Goal: Task Accomplishment & Management: Manage account settings

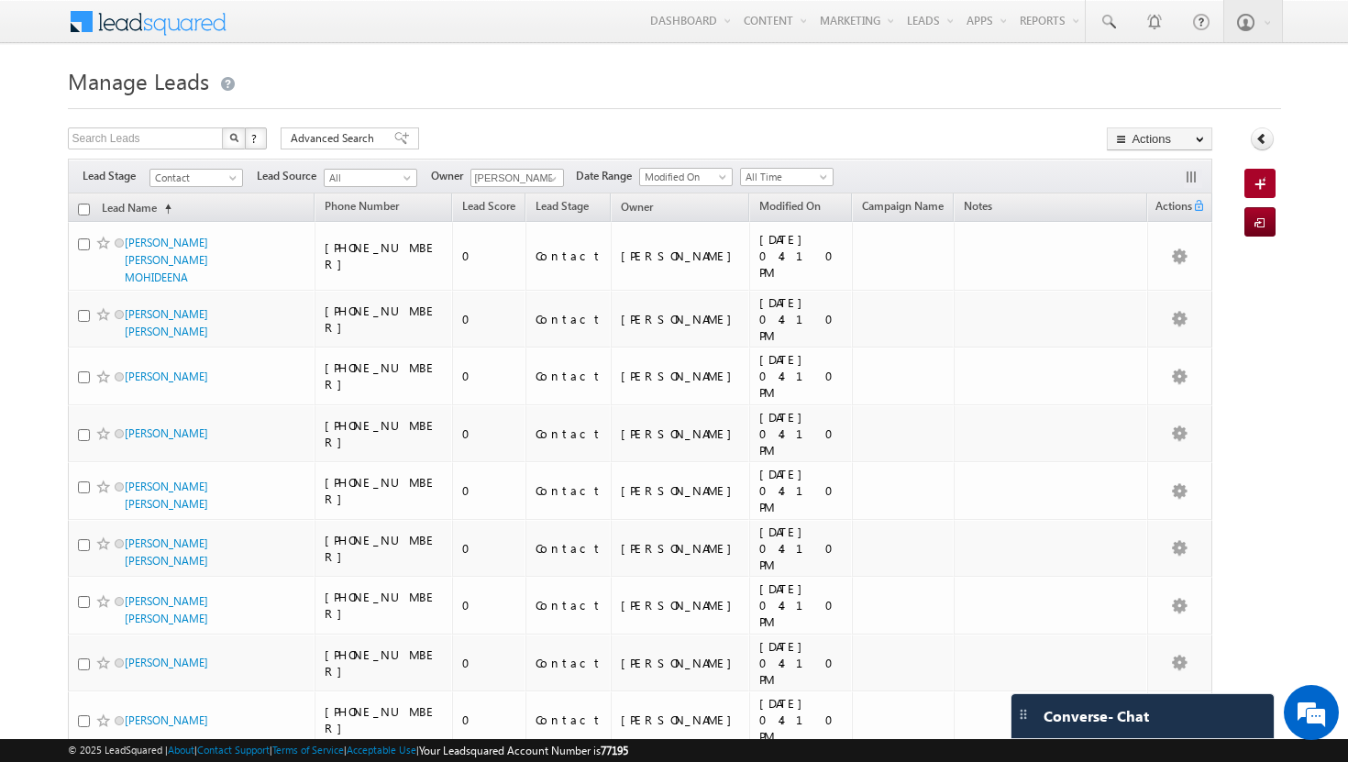
click at [81, 208] on input "checkbox" at bounding box center [84, 210] width 12 height 12
checkbox input "true"
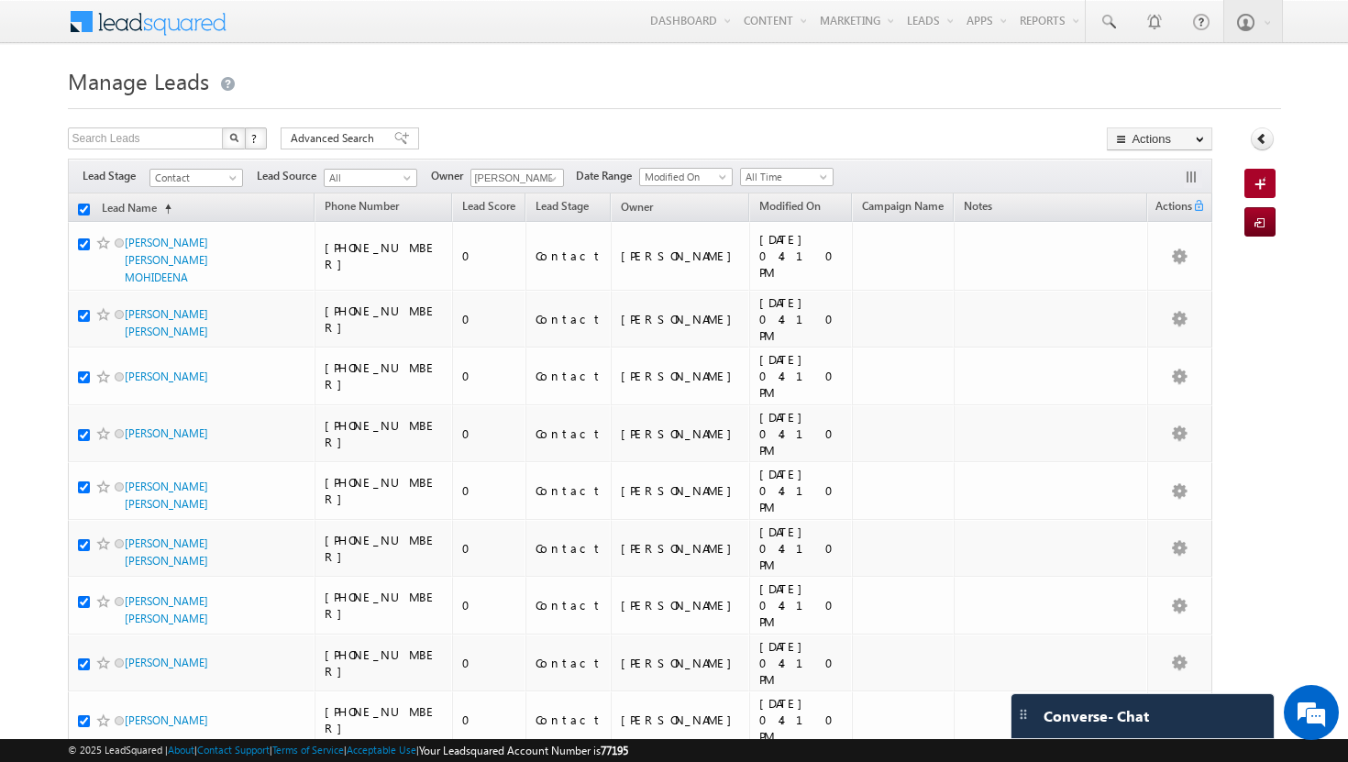
checkbox input "true"
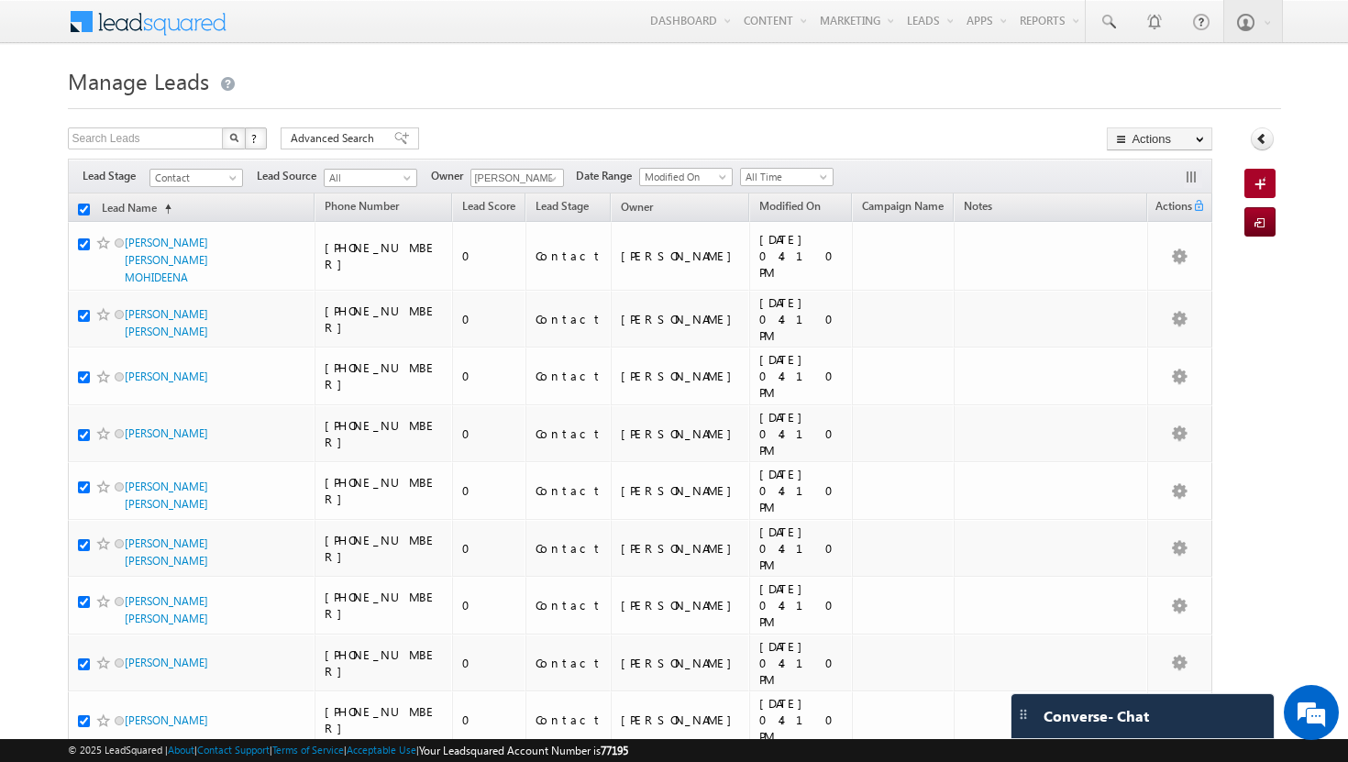
checkbox input "true"
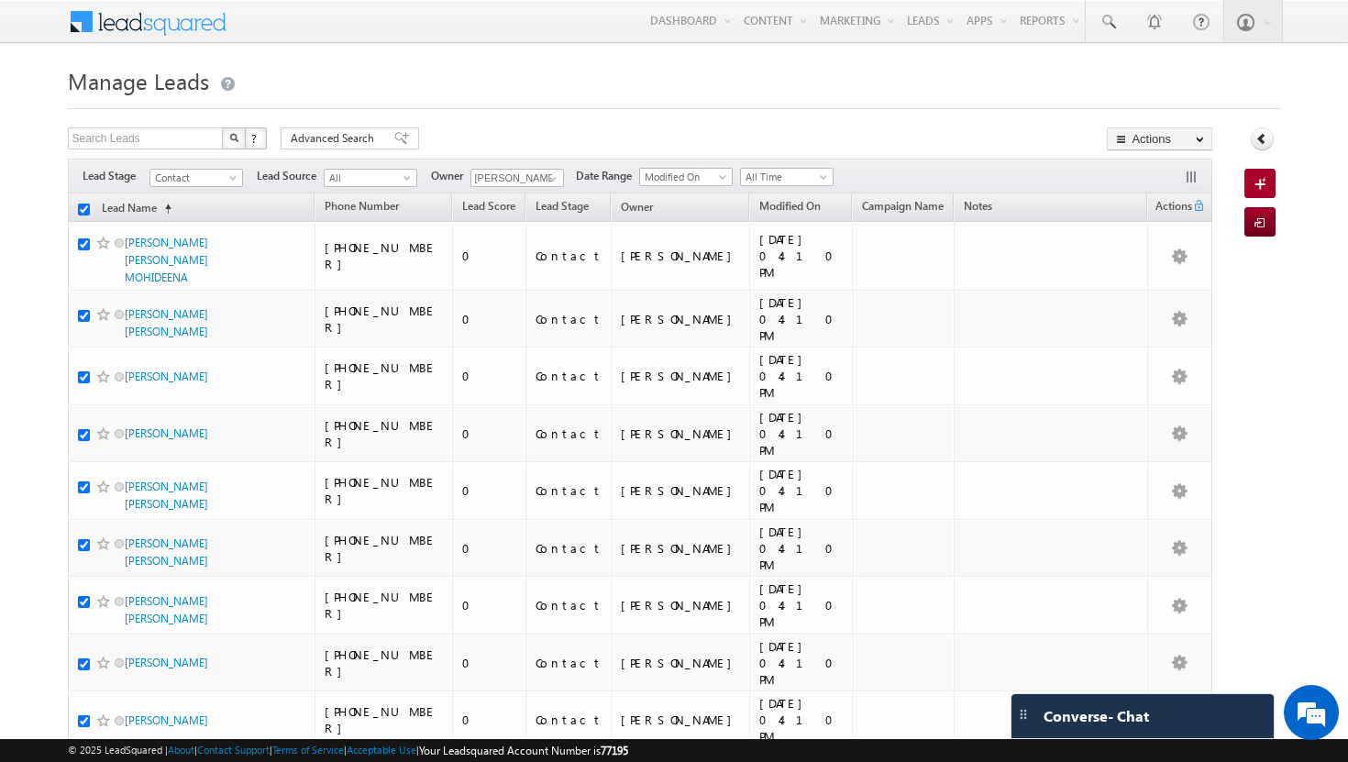
checkbox input "true"
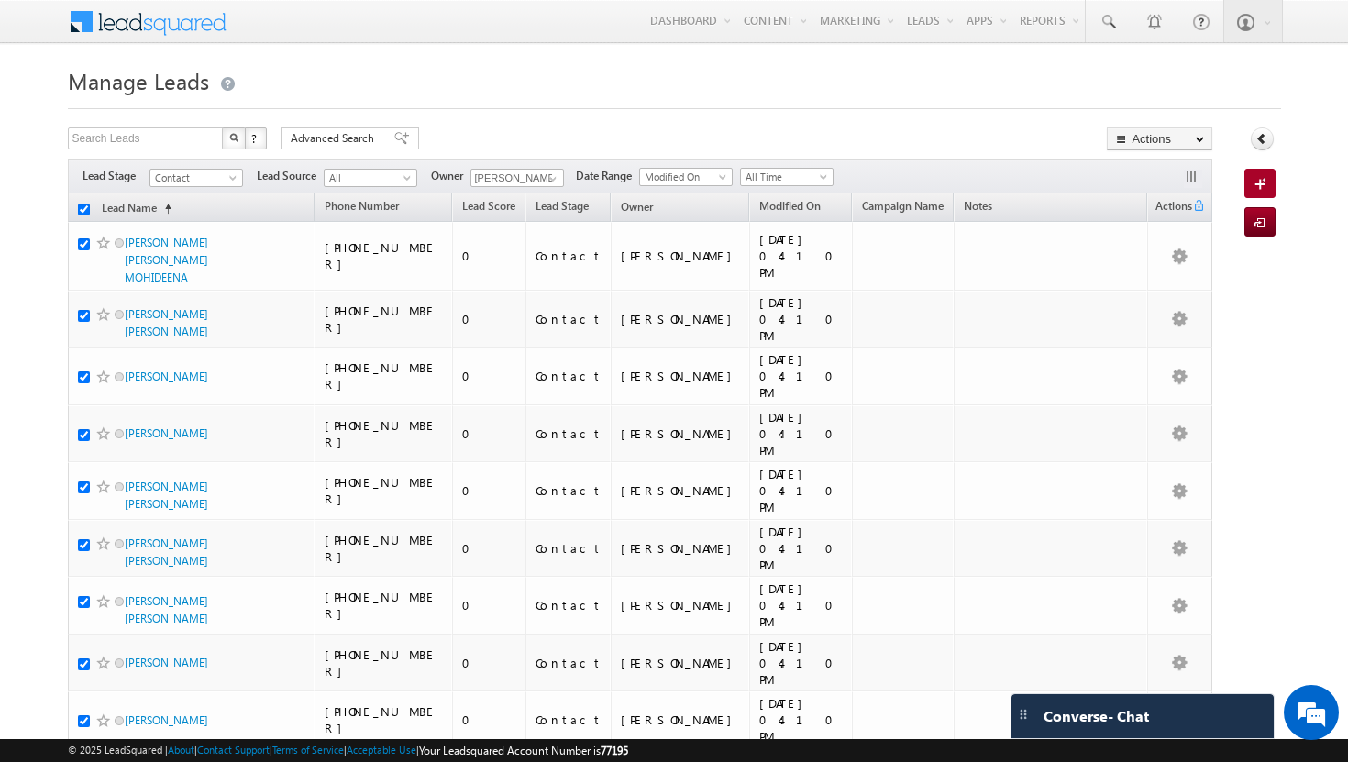
checkbox input "true"
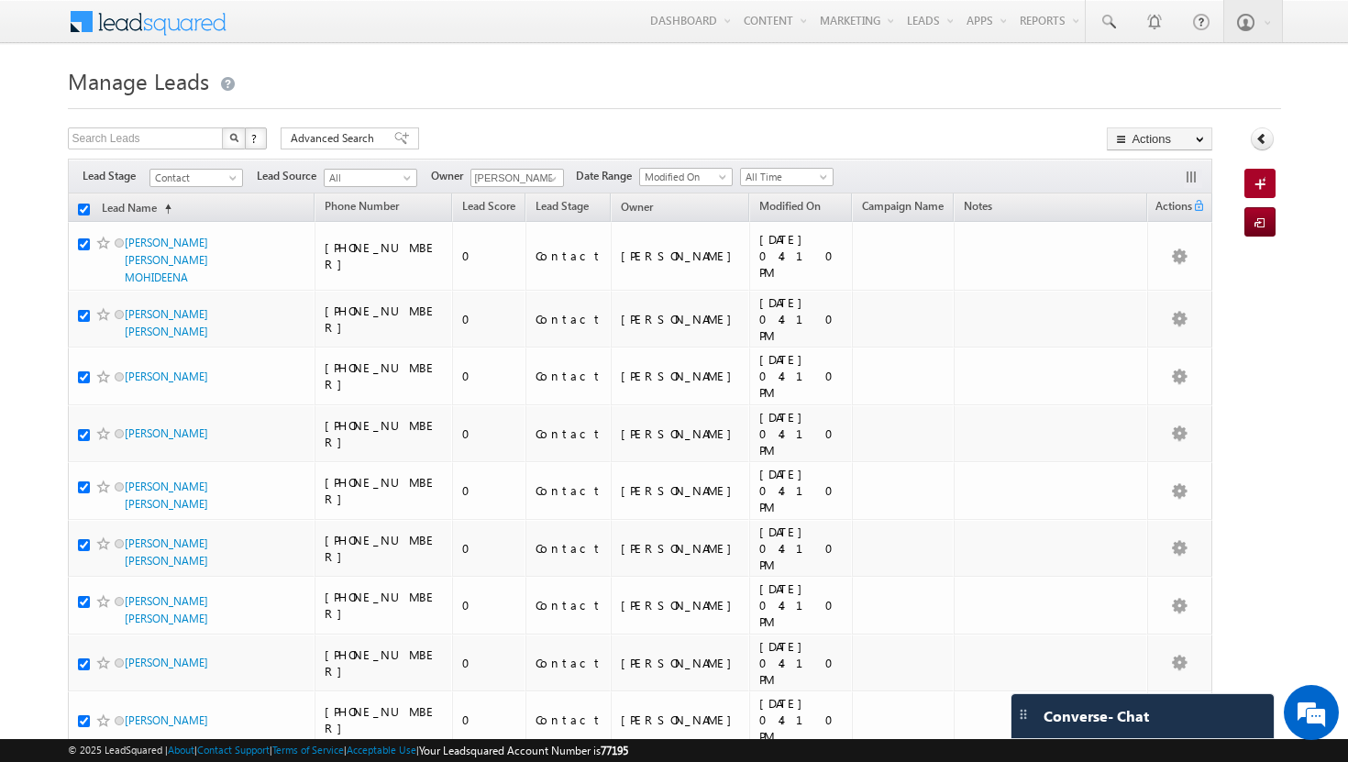
checkbox input "true"
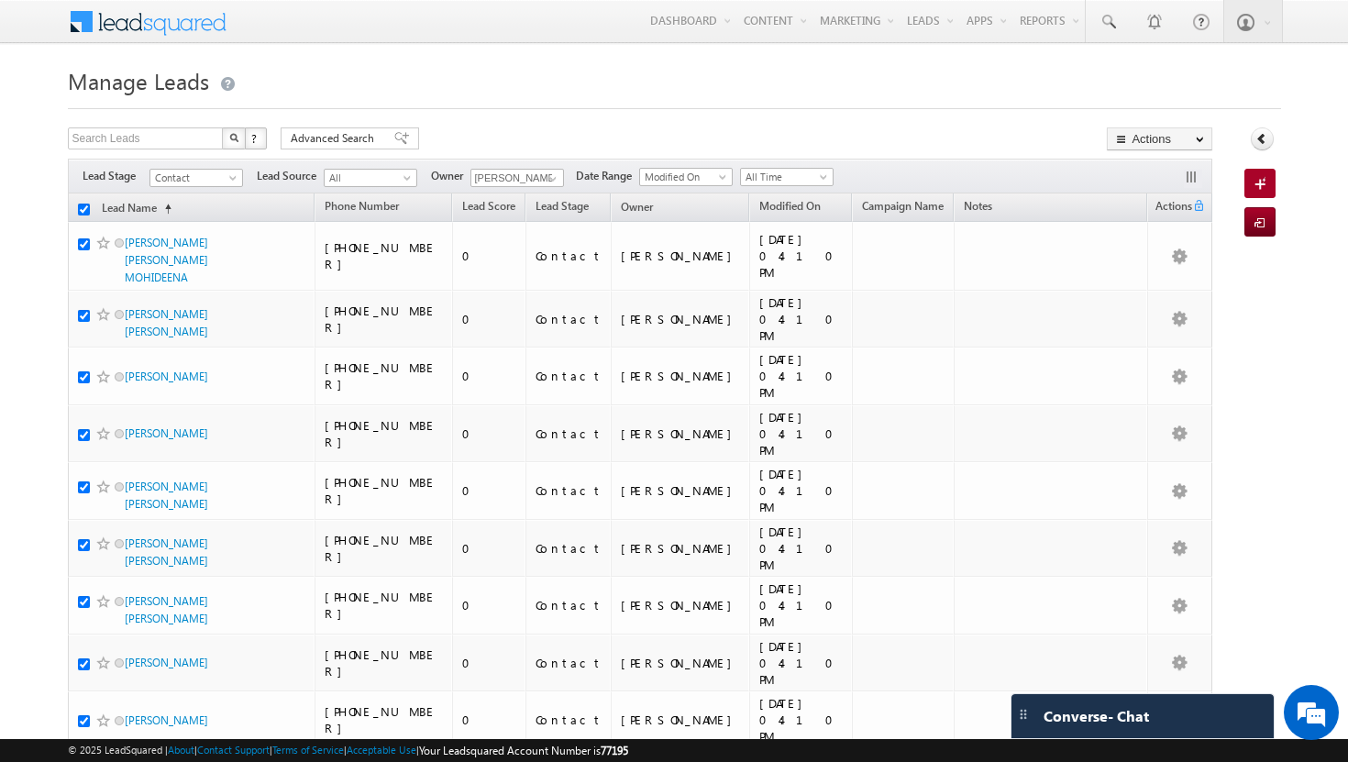
checkbox input "true"
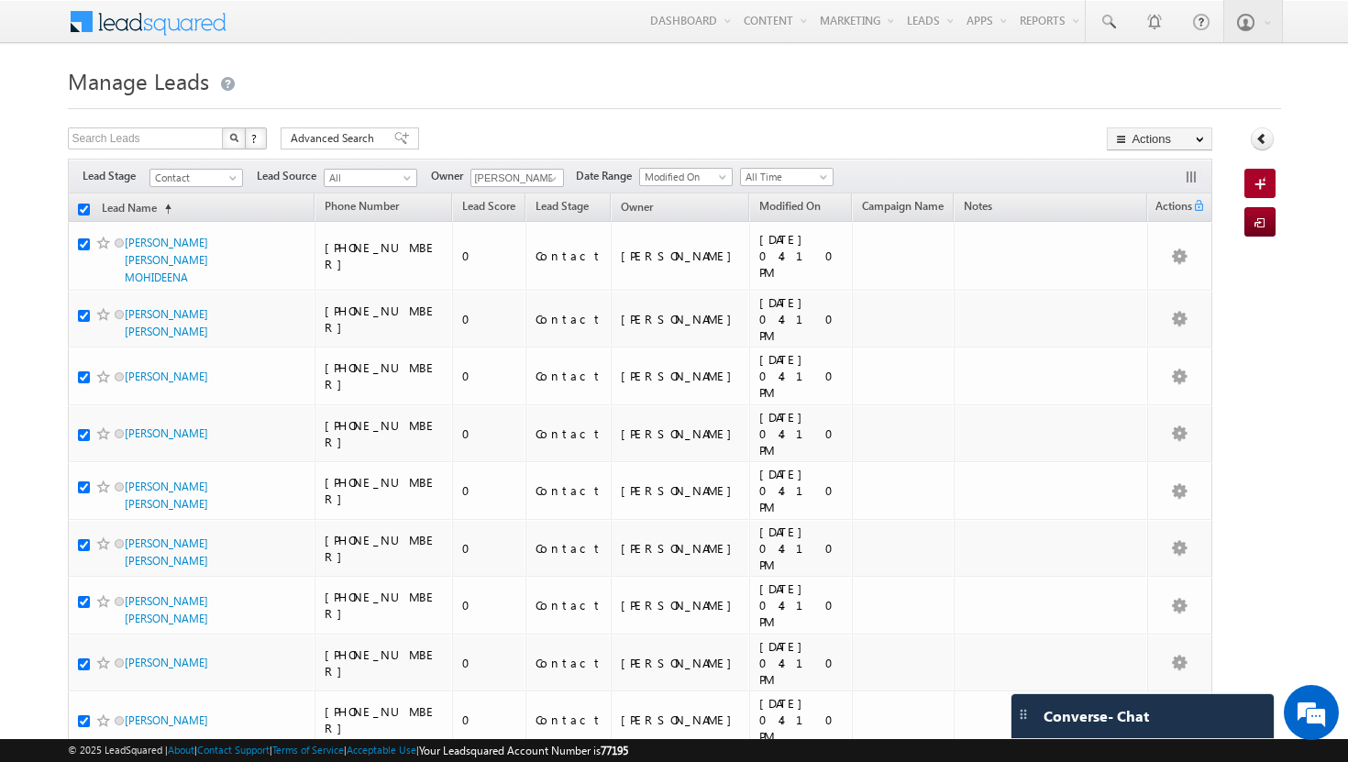
checkbox input "true"
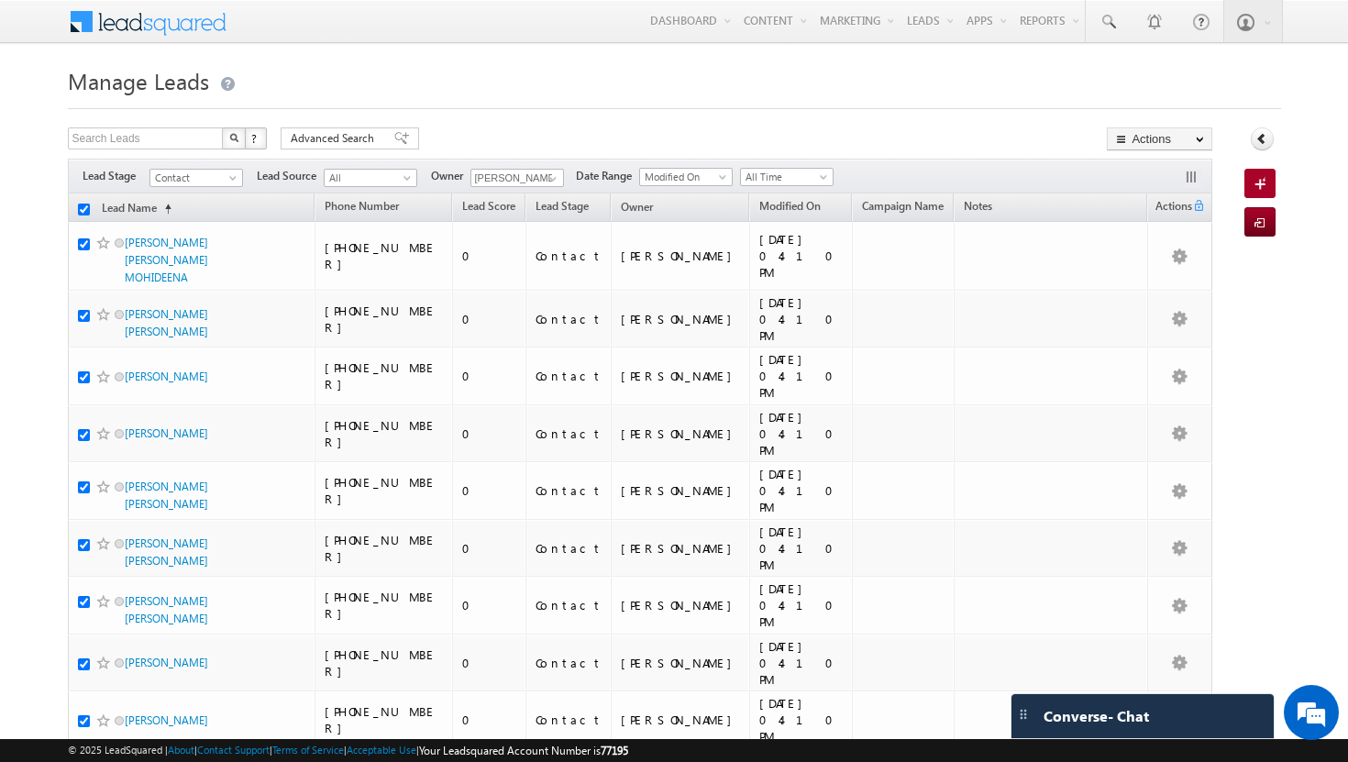
checkbox input "true"
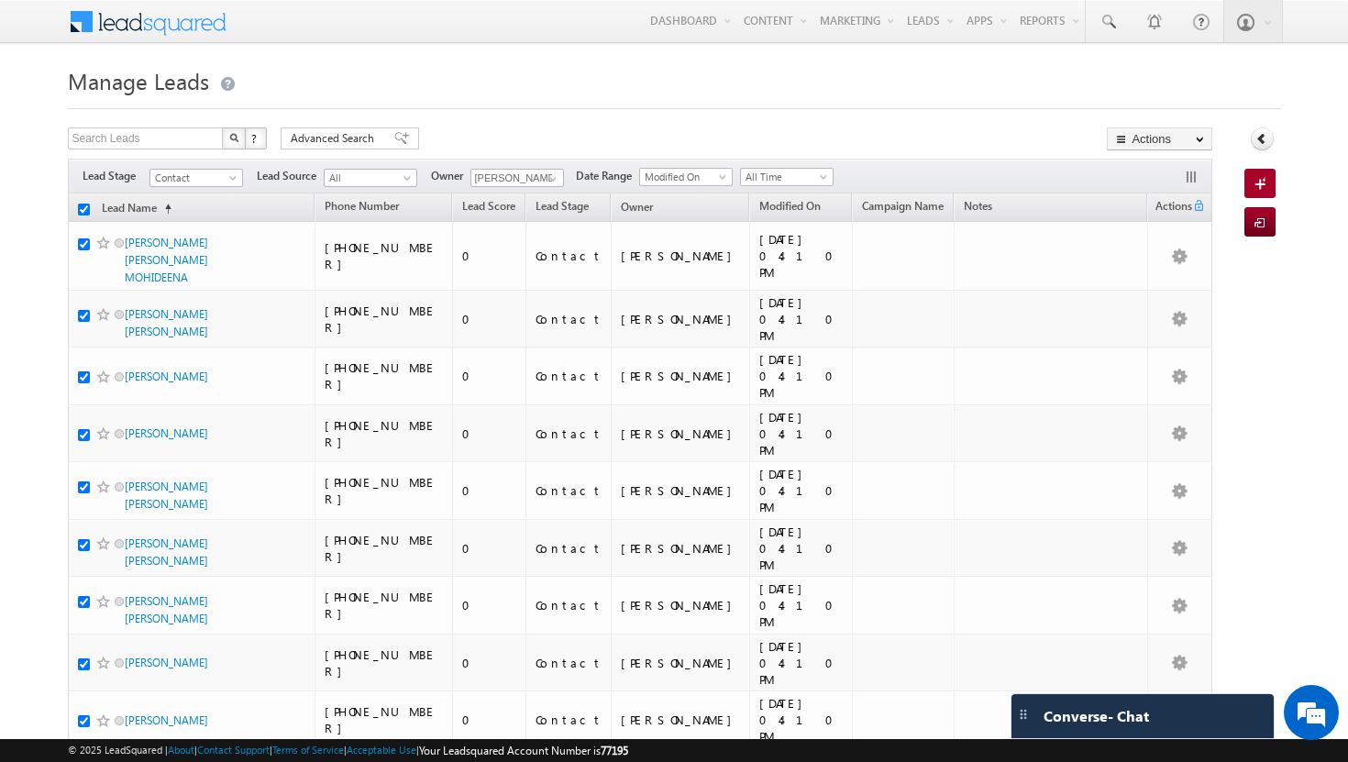
checkbox input "true"
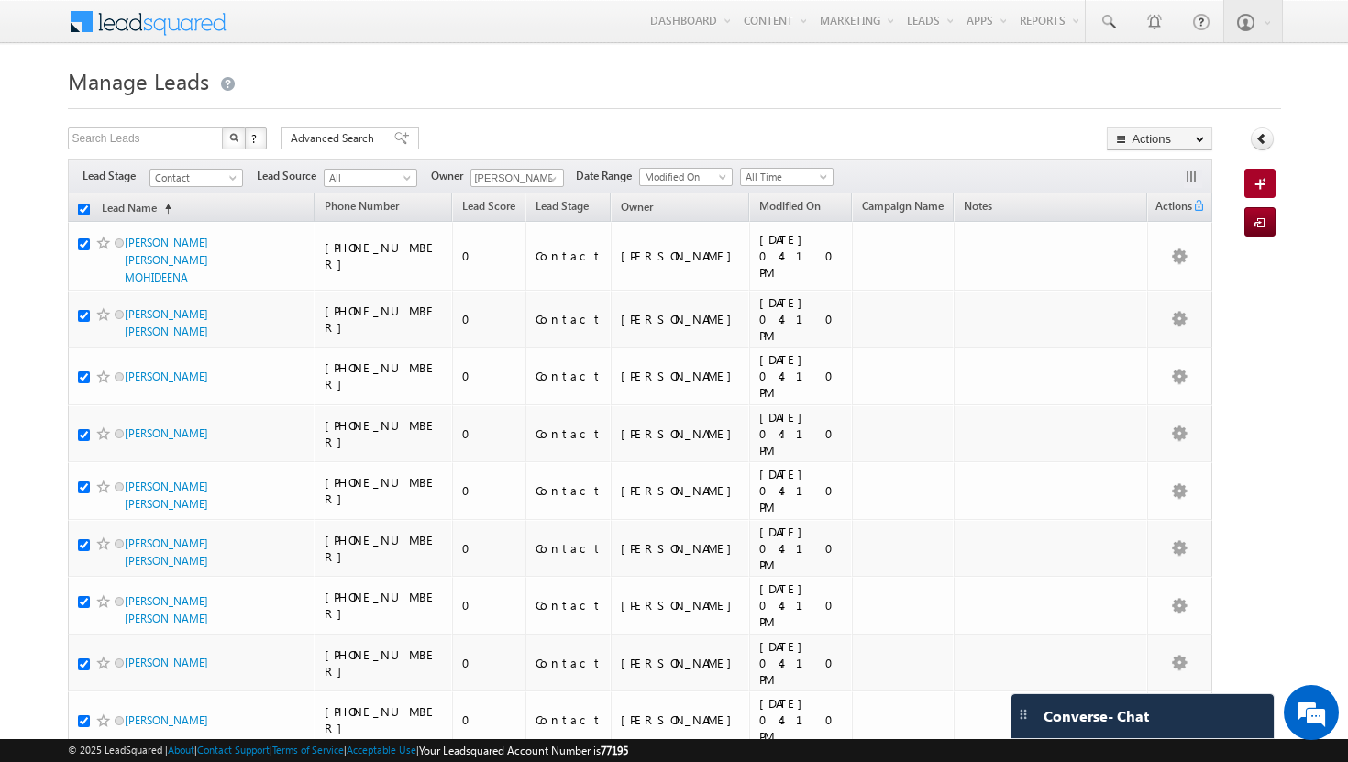
checkbox input "true"
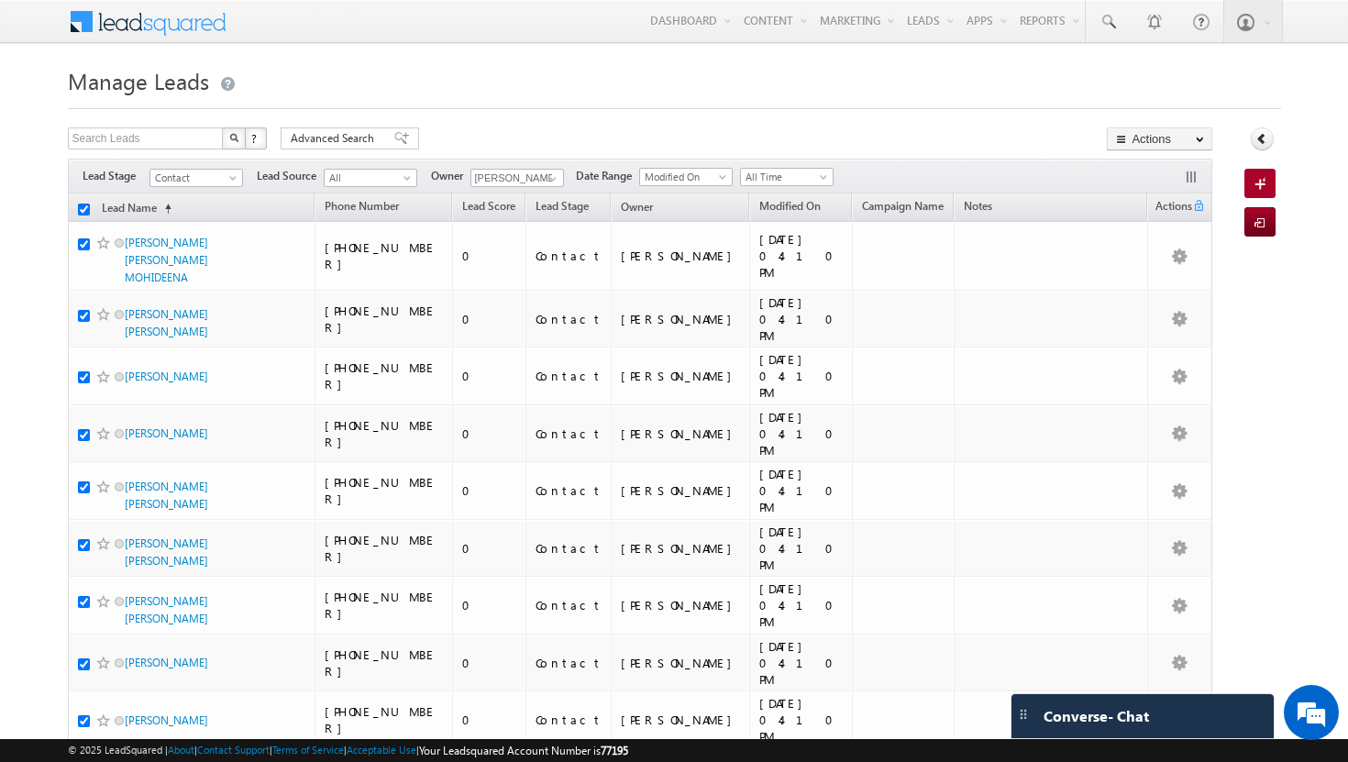
checkbox input "true"
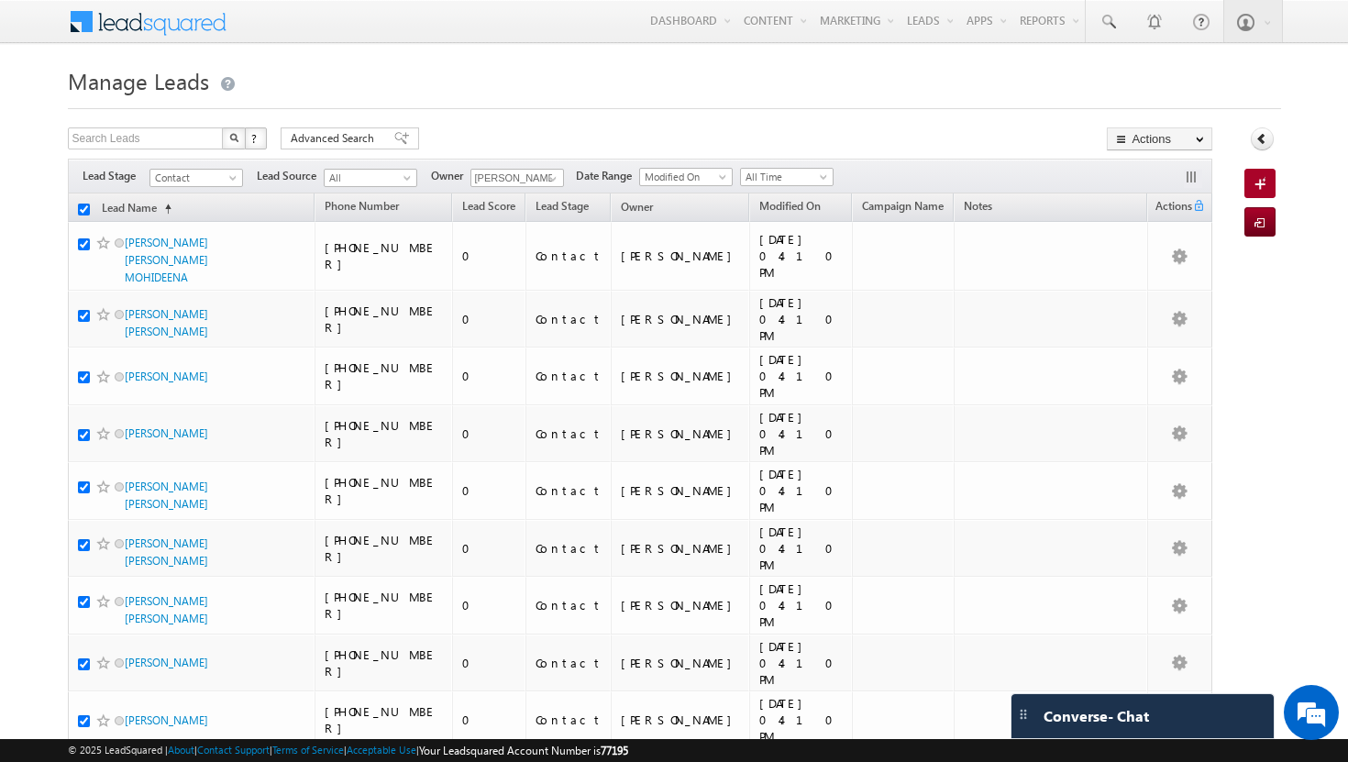
checkbox input "true"
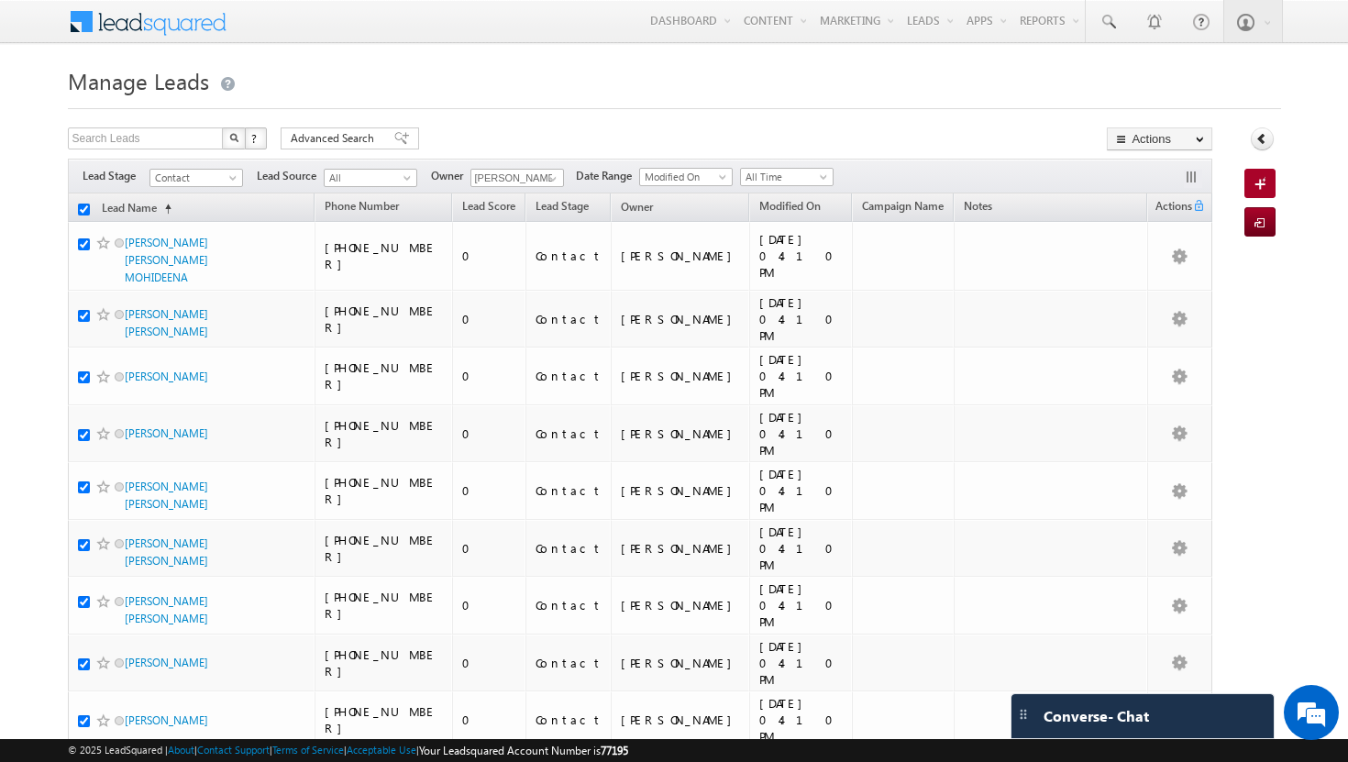
checkbox input "true"
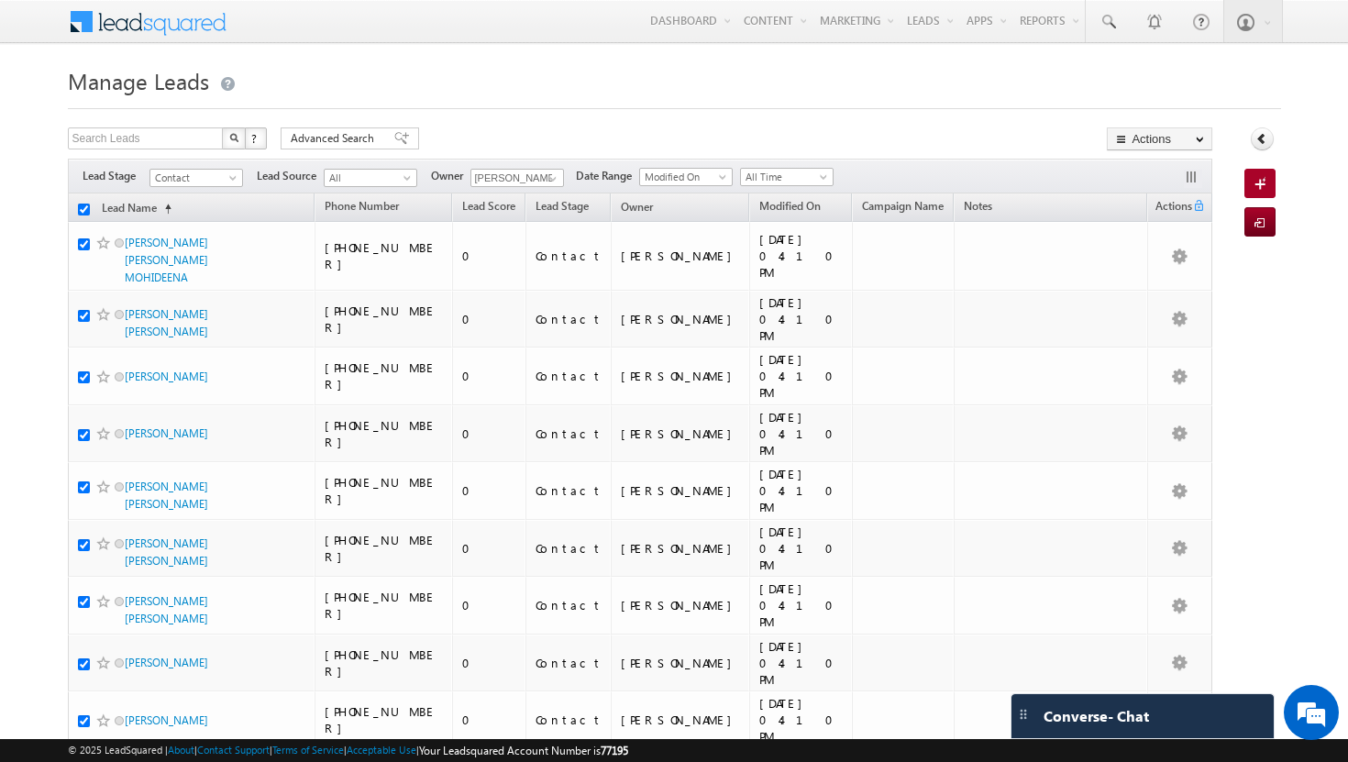
checkbox input "true"
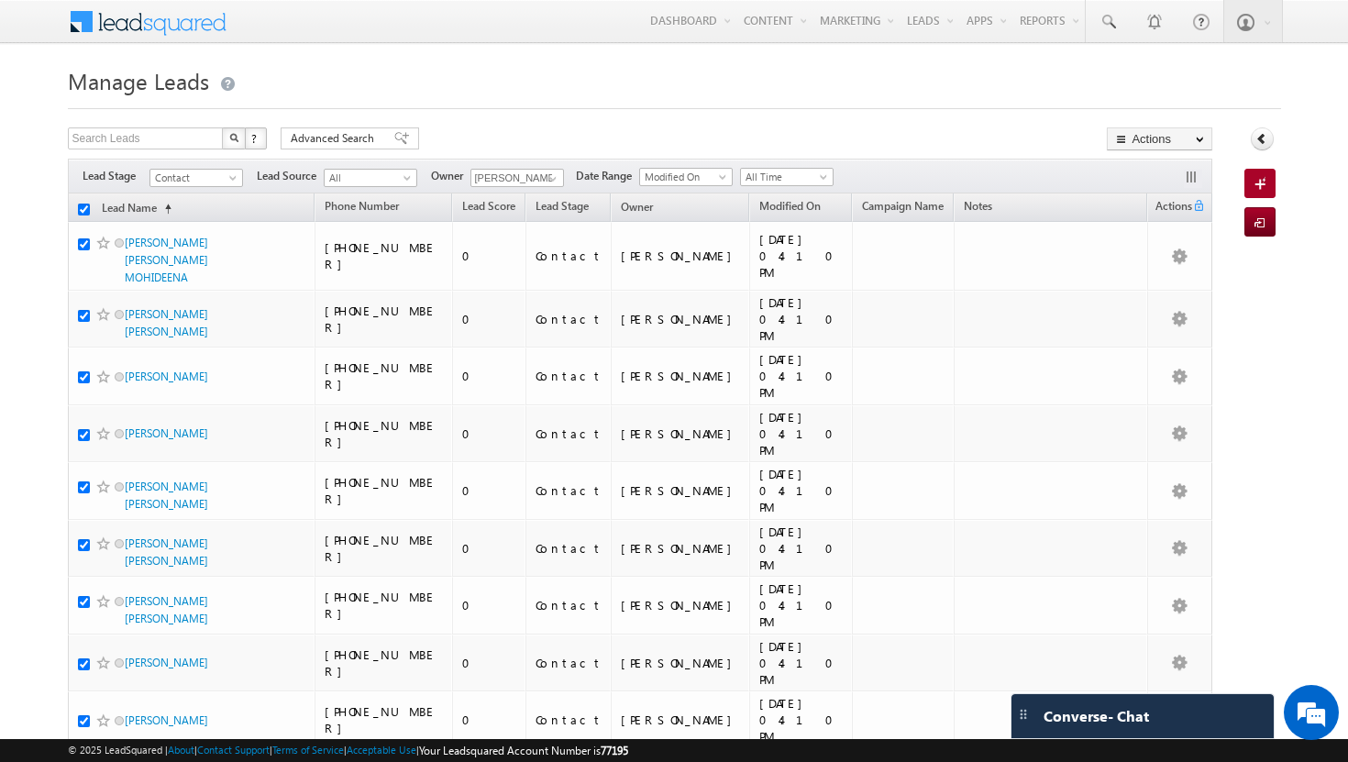
checkbox input "true"
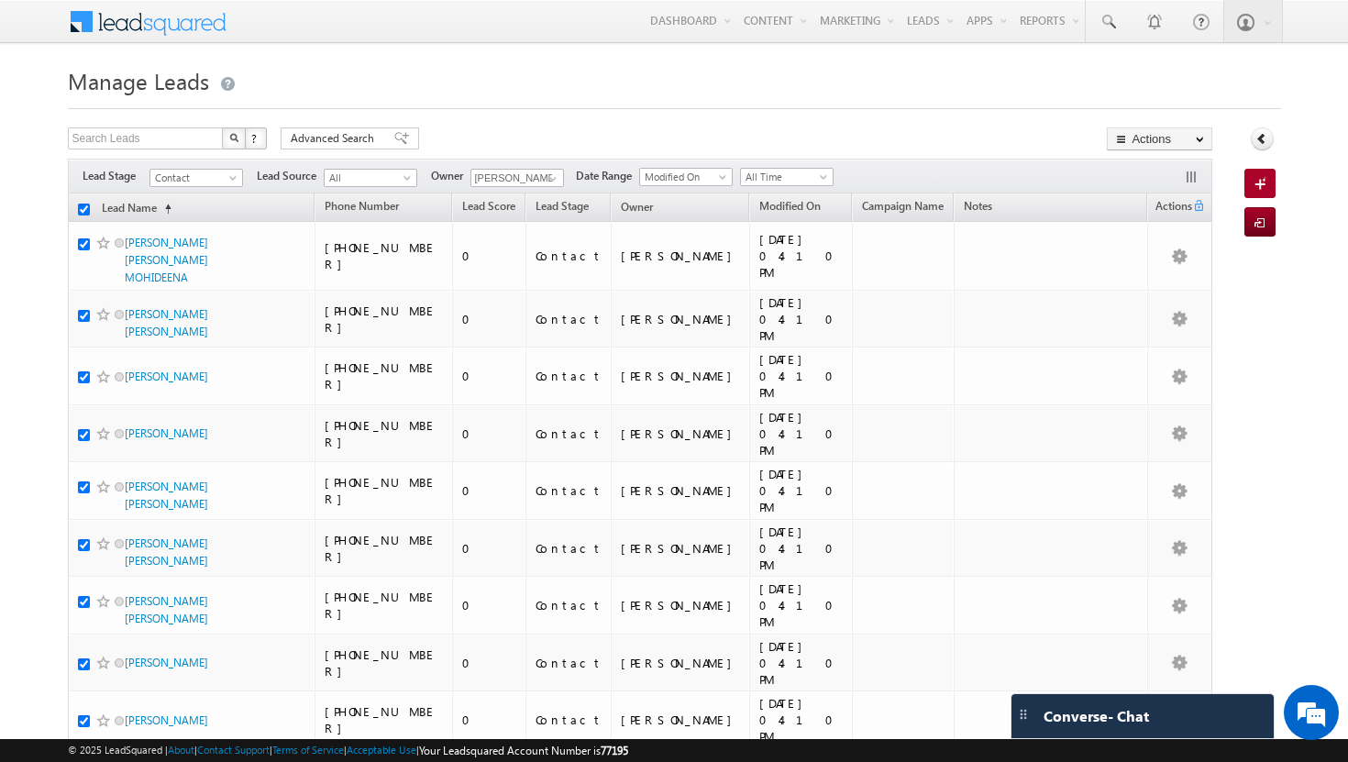
checkbox input "true"
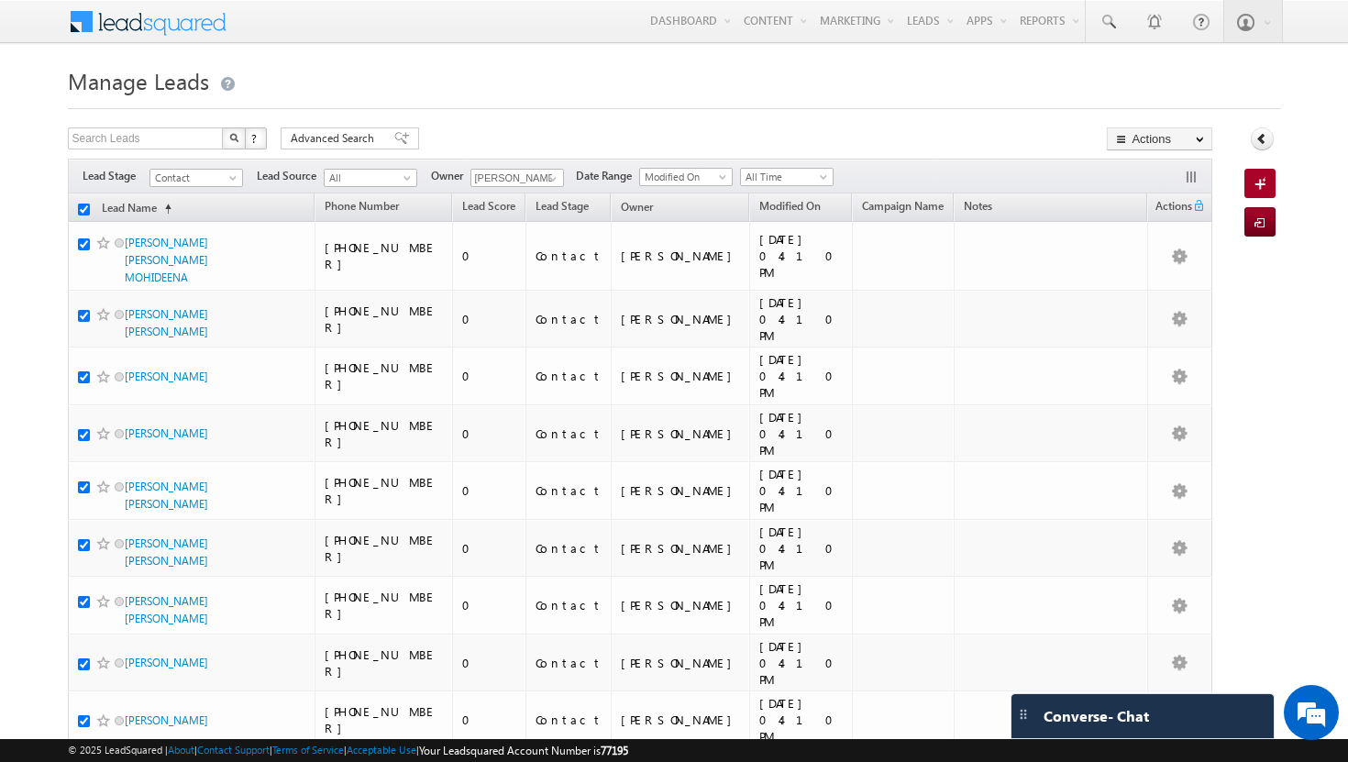
checkbox input "true"
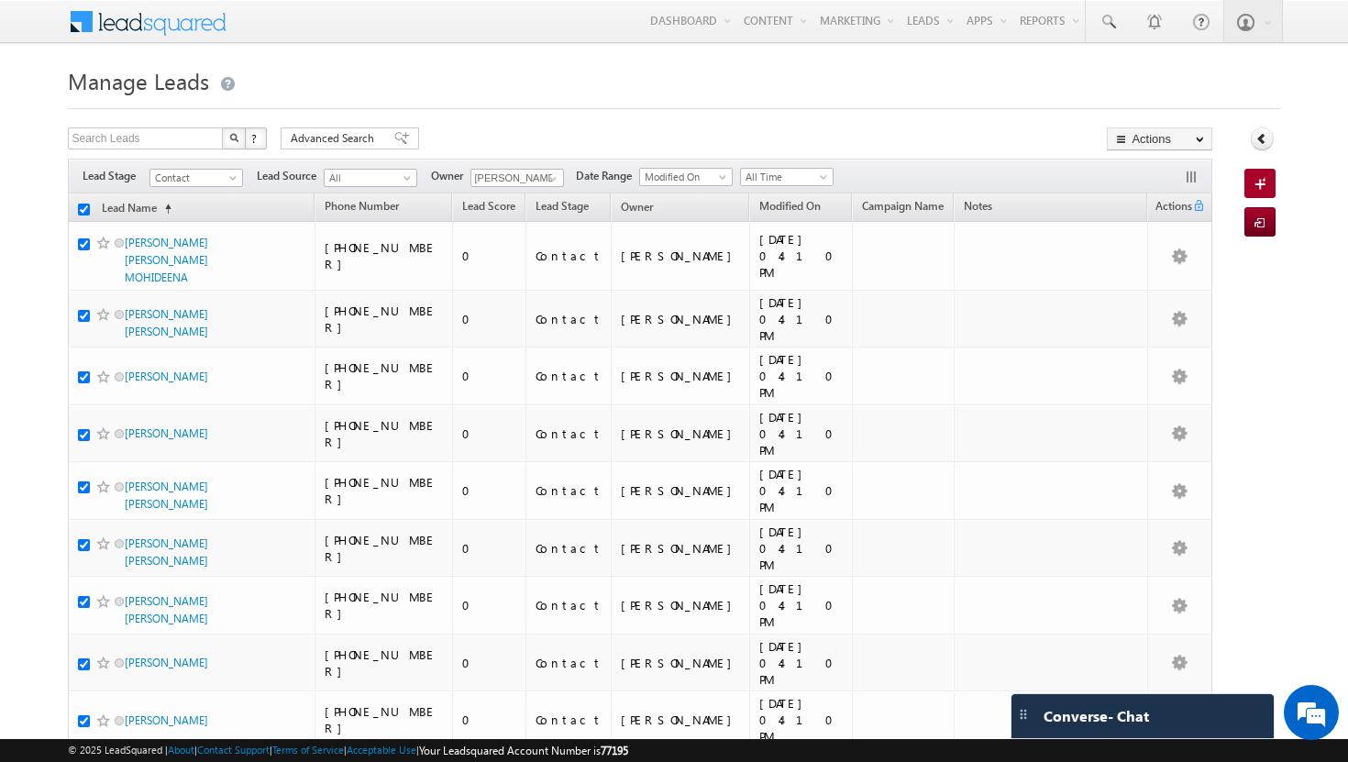
checkbox input "true"
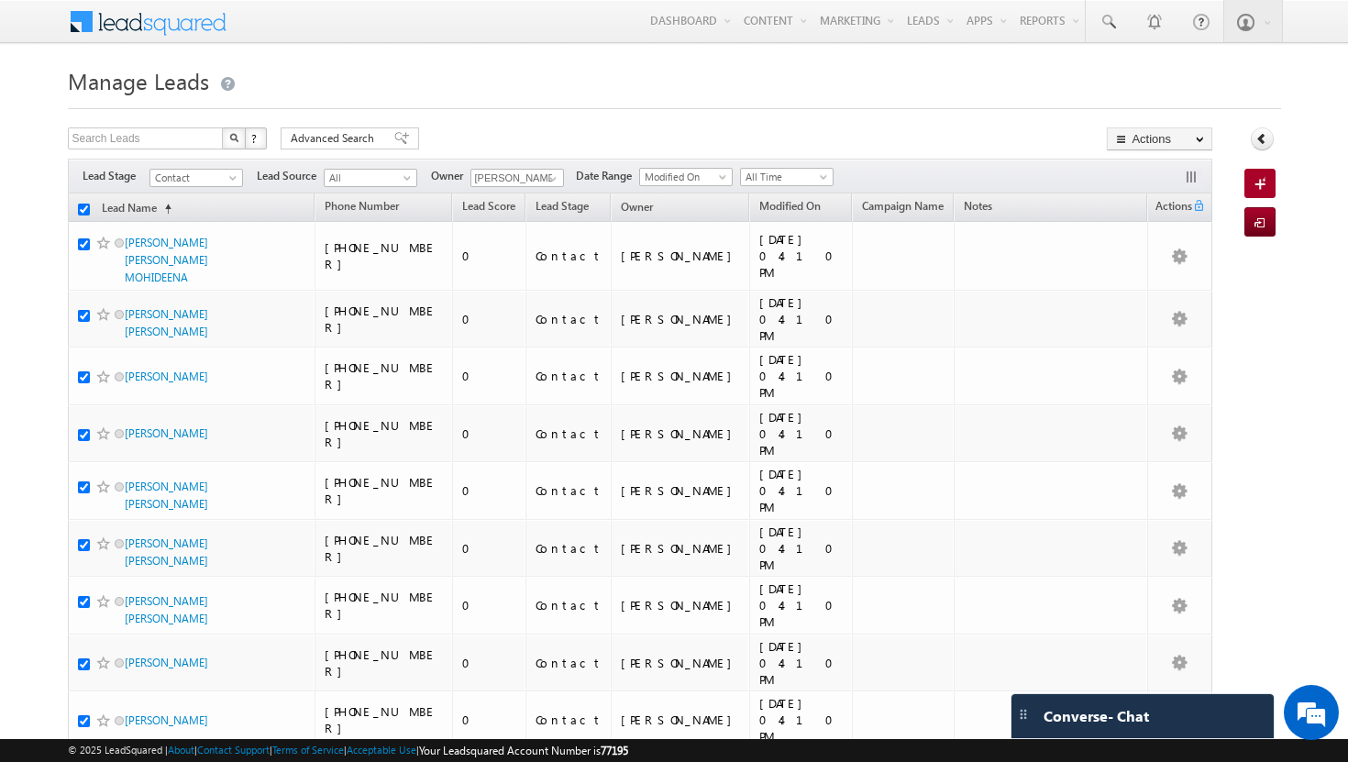
checkbox input "true"
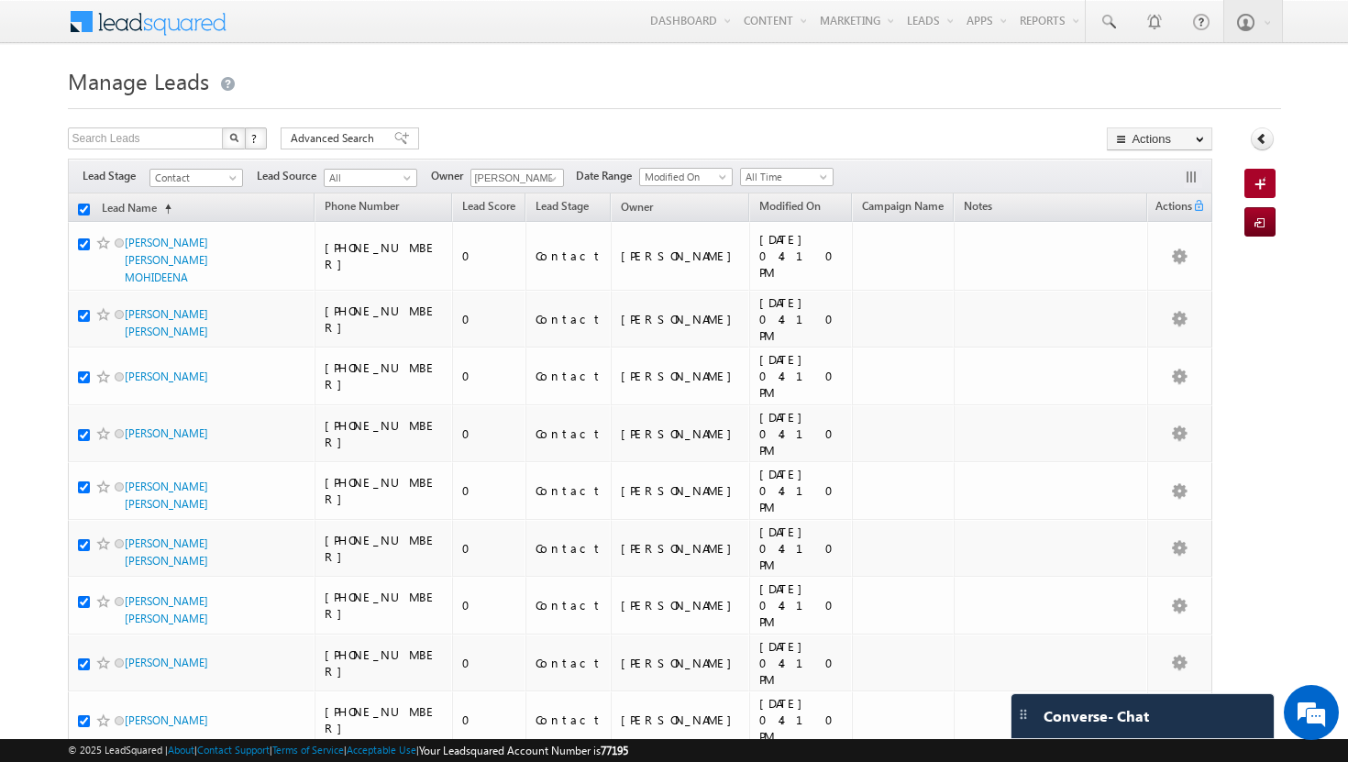
checkbox input "true"
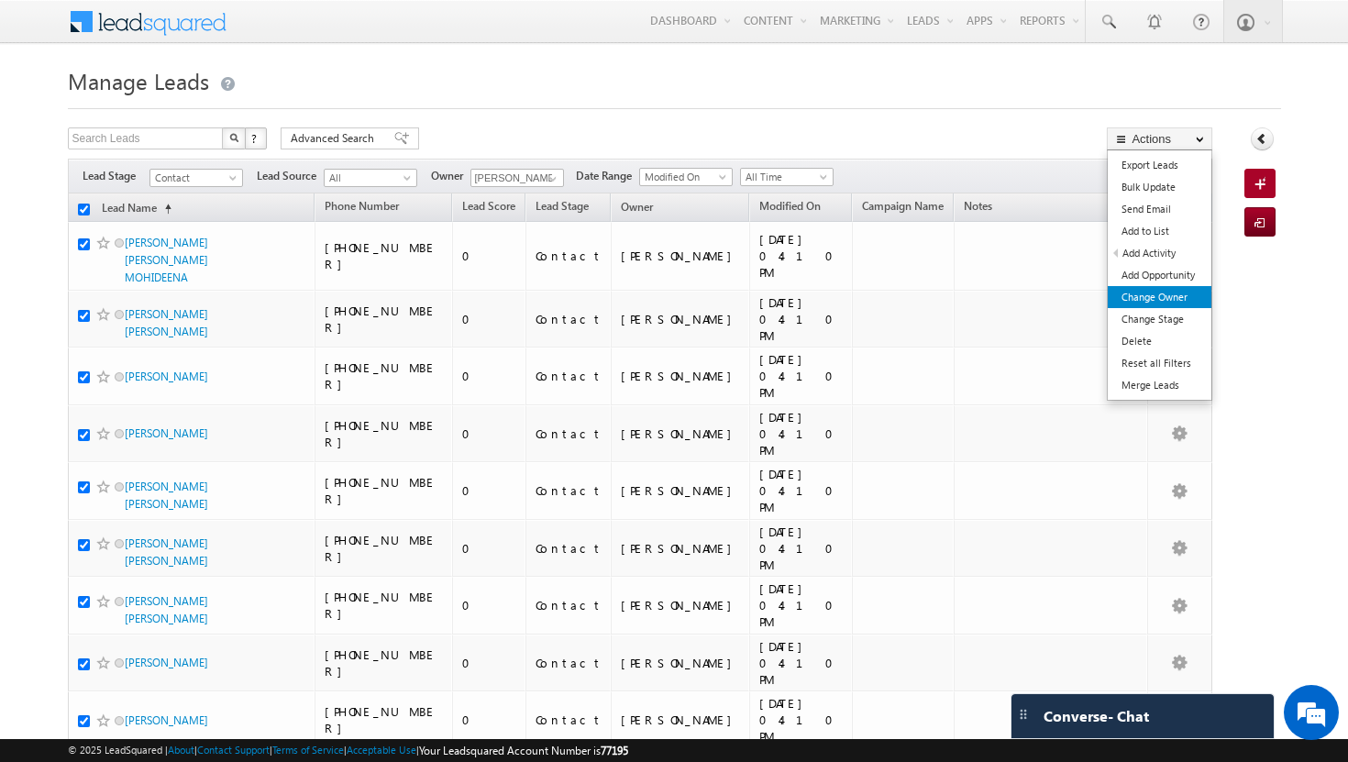
click at [1177, 294] on link "Change Owner" at bounding box center [1160, 297] width 104 height 22
